Goal: Task Accomplishment & Management: Use online tool/utility

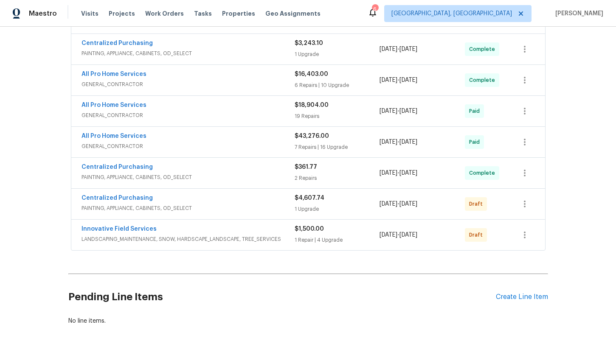
scroll to position [468, 0]
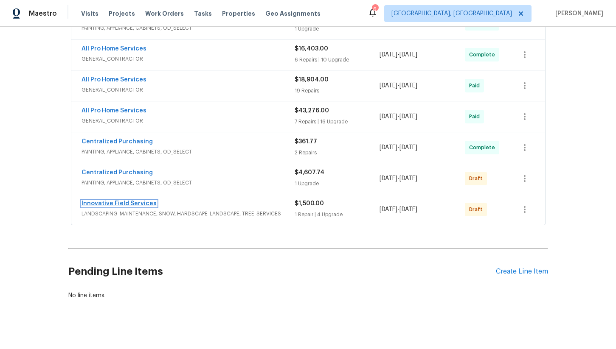
click at [130, 201] on link "Innovative Field Services" at bounding box center [118, 204] width 75 height 6
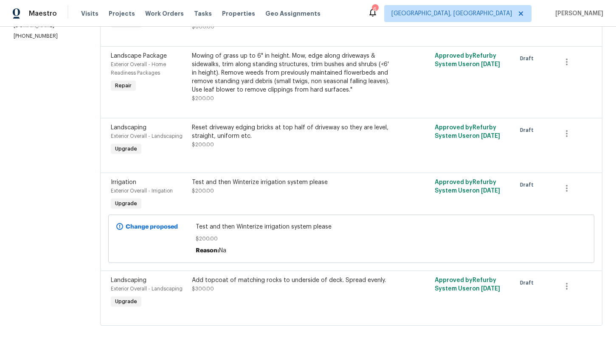
scroll to position [173, 0]
click at [275, 288] on div "Add topcoat of matching rocks to underside of deck. Spread evenly. $300.00" at bounding box center [290, 284] width 197 height 17
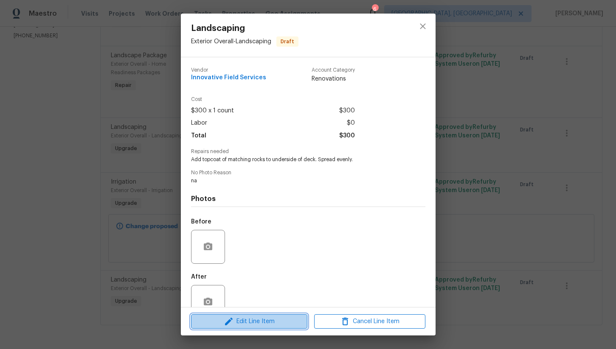
click at [254, 322] on span "Edit Line Item" at bounding box center [248, 322] width 111 height 11
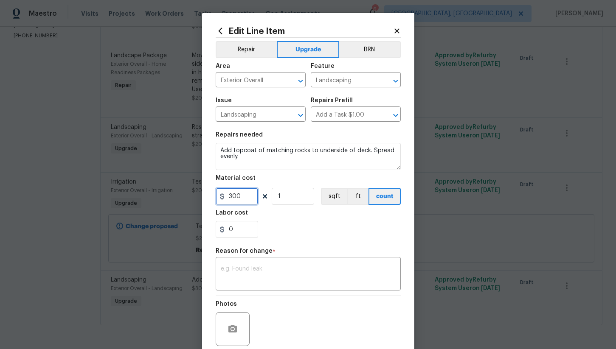
click at [243, 199] on input "300" at bounding box center [237, 196] width 42 height 17
type input "250"
click at [271, 258] on div "Reason for change *" at bounding box center [308, 253] width 185 height 11
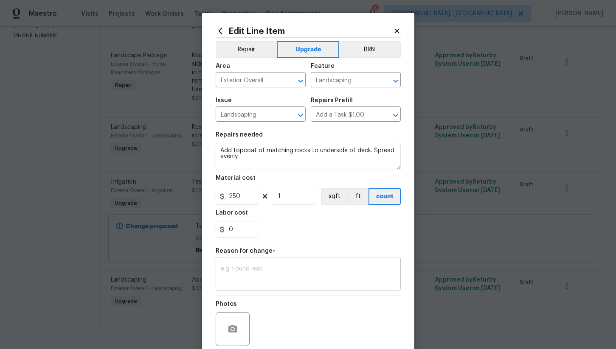
click at [269, 269] on textarea at bounding box center [308, 275] width 175 height 18
type textarea "h"
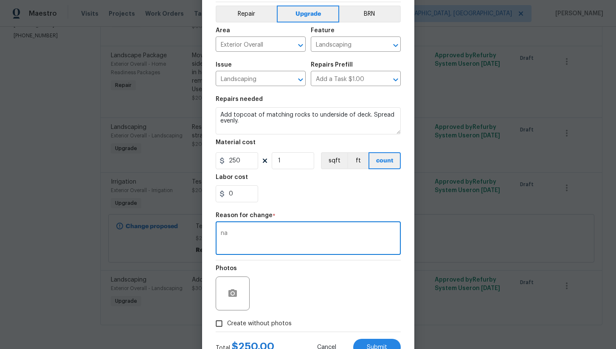
scroll to position [69, 0]
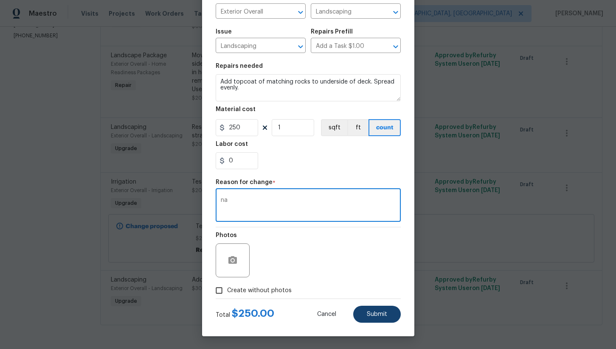
type textarea "na"
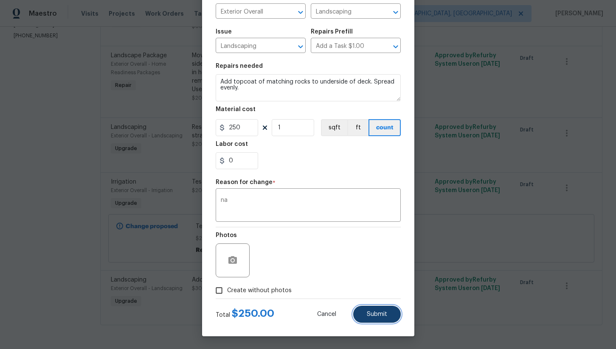
click at [372, 320] on button "Submit" at bounding box center [377, 314] width 48 height 17
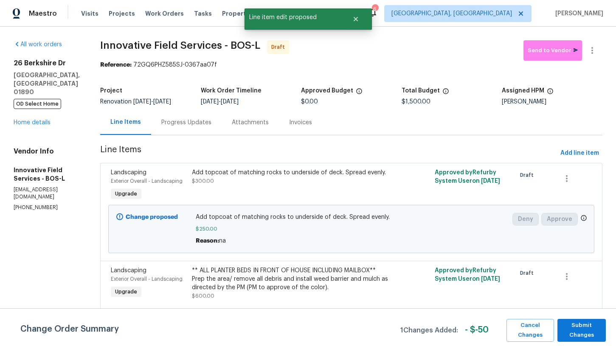
scroll to position [216, 0]
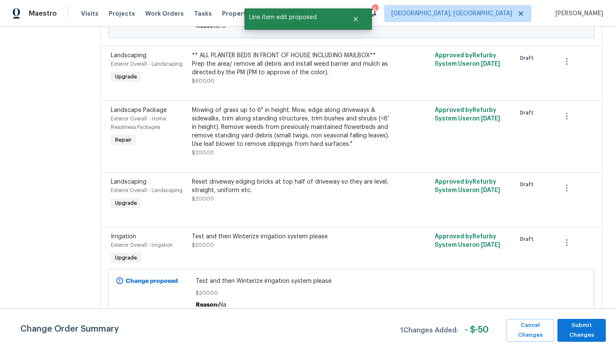
click at [269, 244] on div "Test and then Winterize irrigation system please $200.00" at bounding box center [290, 241] width 197 height 17
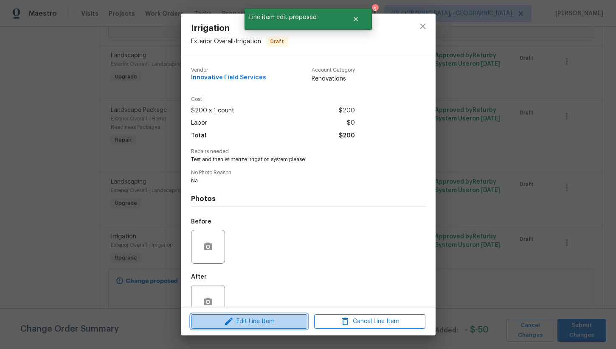
click at [265, 322] on span "Edit Line Item" at bounding box center [248, 322] width 111 height 11
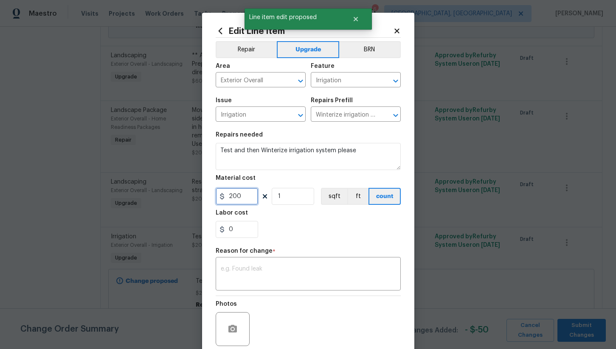
click at [246, 201] on input "200" at bounding box center [237, 196] width 42 height 17
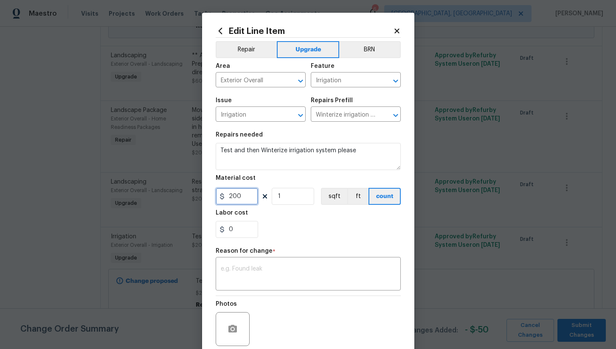
click at [246, 201] on input "200" at bounding box center [237, 196] width 42 height 17
type input "225"
click at [289, 236] on div "0" at bounding box center [308, 229] width 185 height 17
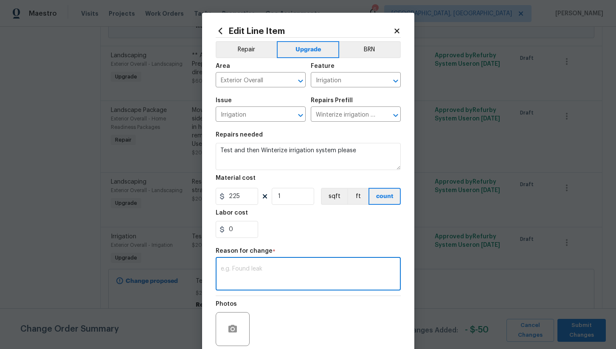
click at [271, 274] on textarea at bounding box center [308, 275] width 175 height 18
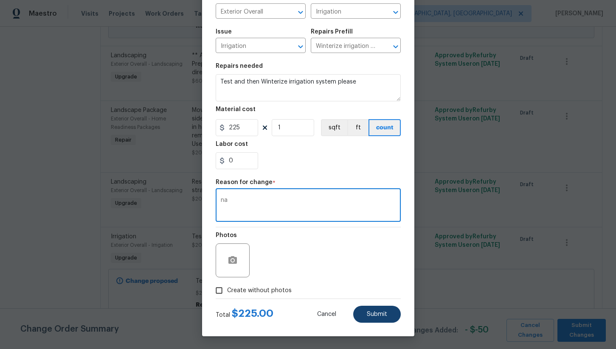
type textarea "na"
click at [381, 317] on span "Submit" at bounding box center [377, 314] width 20 height 6
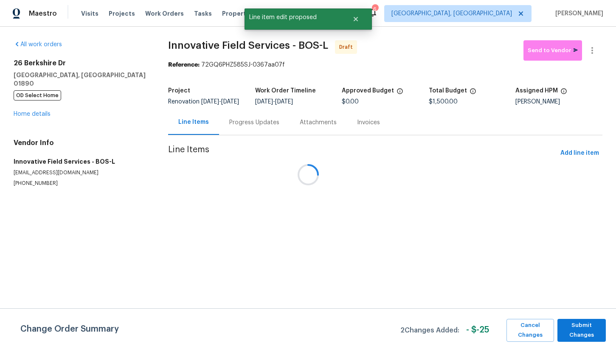
scroll to position [0, 0]
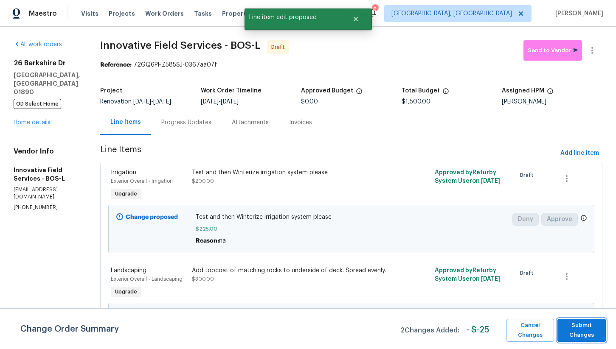
click at [575, 333] on span "Submit Changes" at bounding box center [581, 331] width 40 height 20
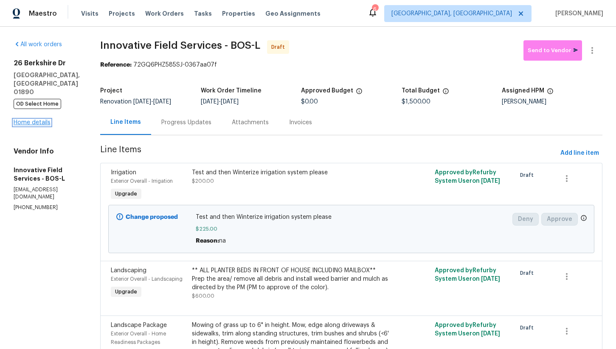
click at [32, 120] on link "Home details" at bounding box center [32, 123] width 37 height 6
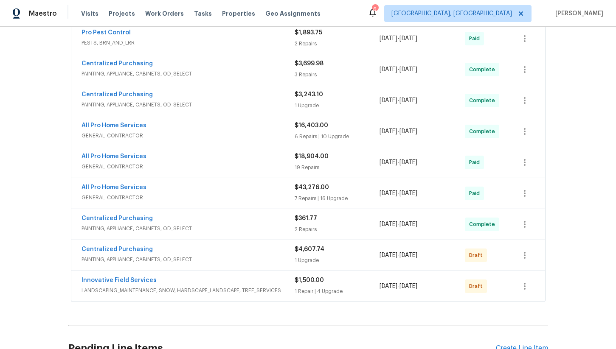
scroll to position [468, 0]
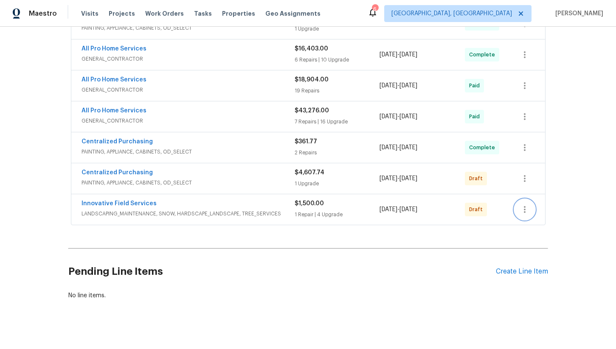
click at [519, 205] on icon "button" at bounding box center [524, 210] width 10 height 10
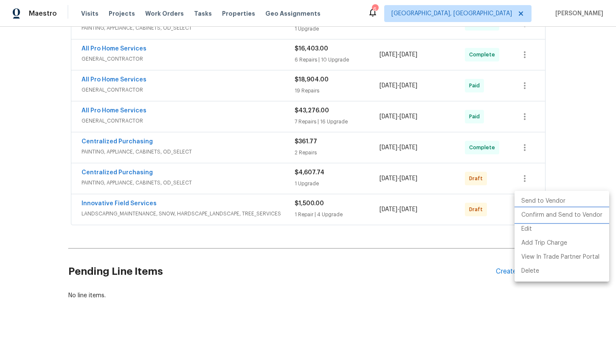
click at [551, 215] on li "Confirm and Send to Vendor" at bounding box center [561, 215] width 95 height 14
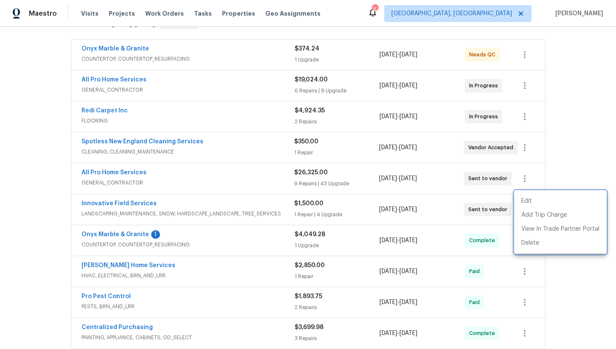
click at [57, 155] on div at bounding box center [308, 174] width 616 height 349
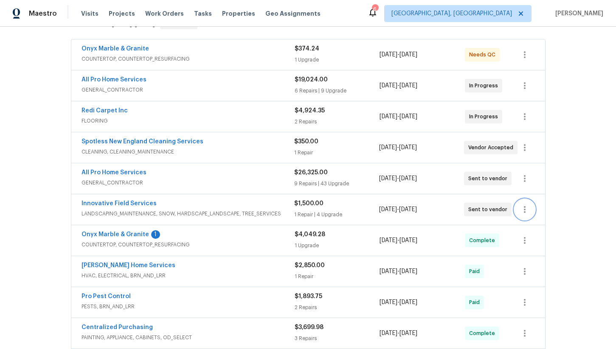
click at [524, 205] on icon "button" at bounding box center [524, 210] width 10 height 10
click at [538, 204] on li "Edit" at bounding box center [560, 201] width 92 height 14
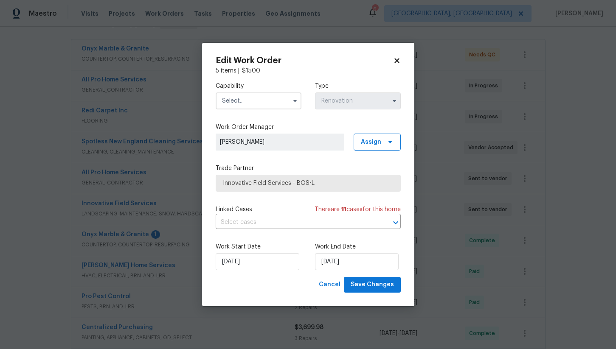
click at [245, 106] on input "text" at bounding box center [259, 100] width 86 height 17
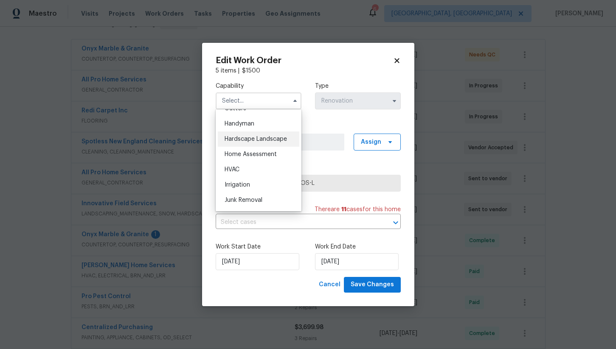
scroll to position [464, 0]
click at [264, 133] on div "Hardscape Landscape" at bounding box center [258, 136] width 81 height 15
type input "Hardscape Landscape"
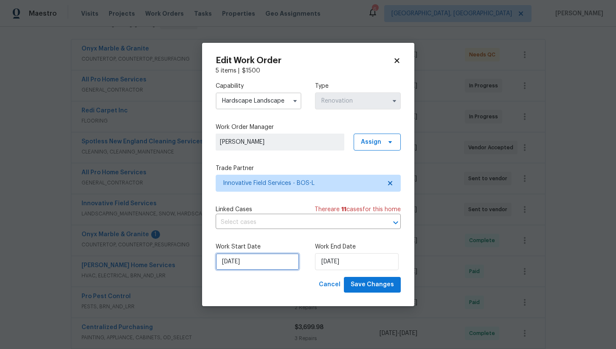
click at [258, 263] on input "[DATE]" at bounding box center [258, 261] width 84 height 17
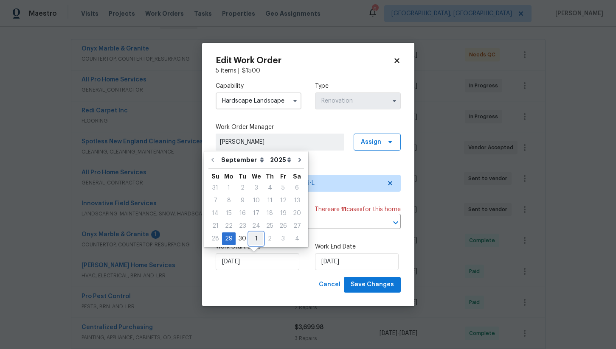
click at [253, 240] on div "1" at bounding box center [256, 239] width 14 height 12
type input "[DATE]"
select select "9"
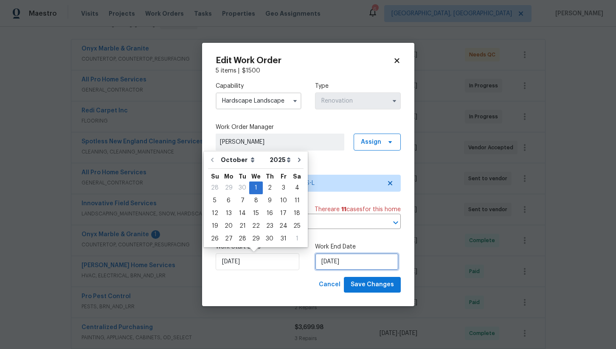
click at [328, 260] on input "[DATE]" at bounding box center [357, 261] width 84 height 17
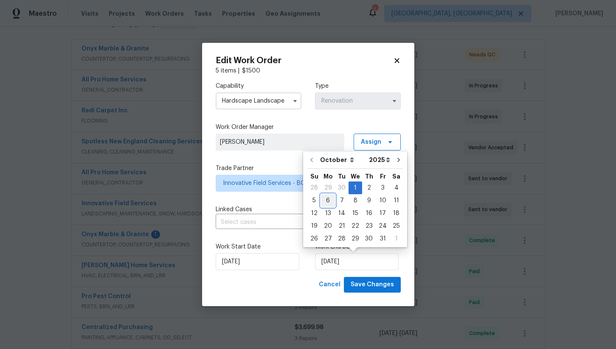
click at [329, 202] on div "6" at bounding box center [328, 201] width 14 height 12
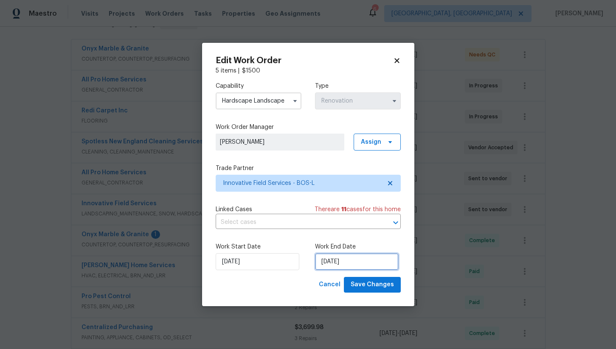
click at [351, 262] on input "[DATE]" at bounding box center [357, 261] width 84 height 17
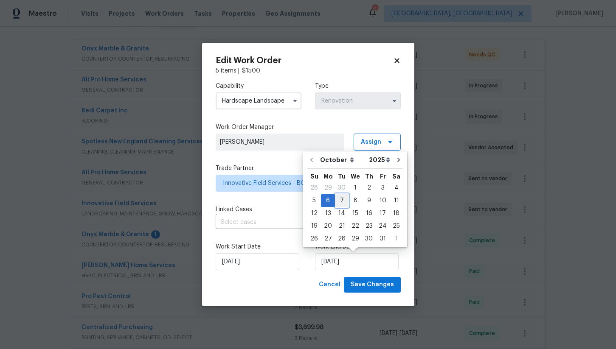
click at [341, 205] on div "7" at bounding box center [342, 201] width 14 height 12
type input "[DATE]"
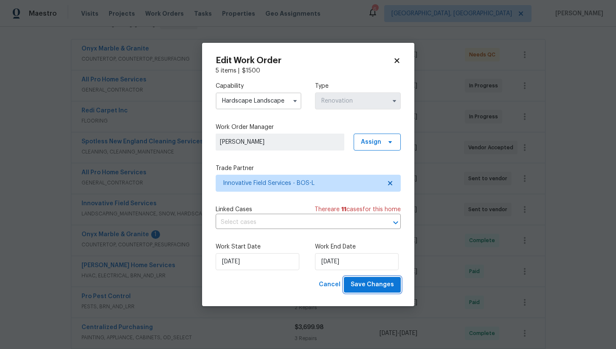
click at [377, 286] on span "Save Changes" at bounding box center [371, 285] width 43 height 11
